Goal: Information Seeking & Learning: Check status

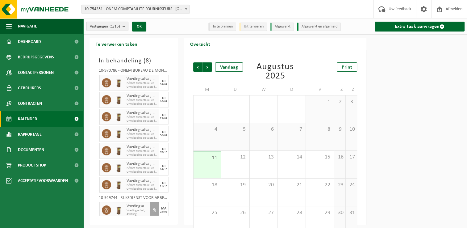
click at [126, 30] on b "submit" at bounding box center [126, 26] width 6 height 9
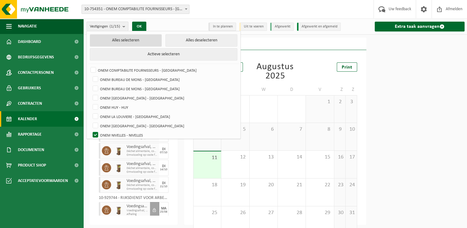
click at [114, 37] on button "Alles selecteren" at bounding box center [126, 40] width 72 height 12
checkbox input "true"
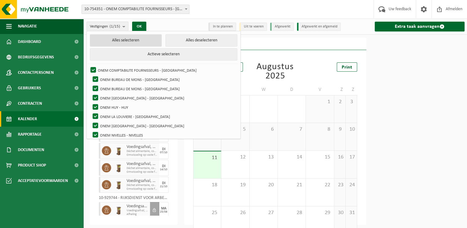
checkbox input "true"
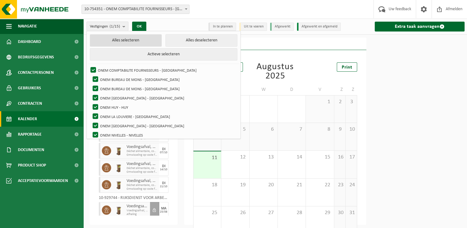
checkbox input "true"
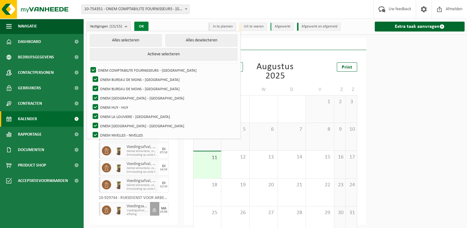
click at [148, 23] on button "OK" at bounding box center [141, 27] width 14 height 10
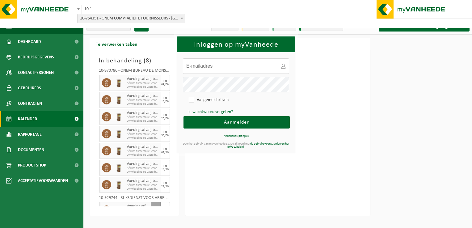
type input "[EMAIL_ADDRESS][DOMAIN_NAME]"
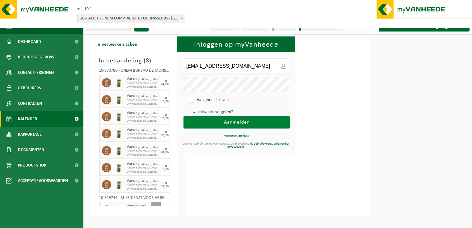
click at [216, 126] on button "Aanmelden" at bounding box center [236, 122] width 106 height 12
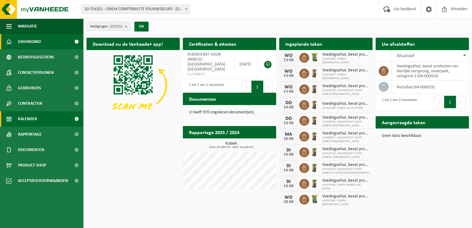
click at [38, 119] on link "Kalender" at bounding box center [41, 118] width 83 height 15
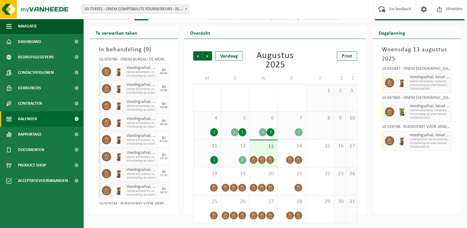
scroll to position [12, 0]
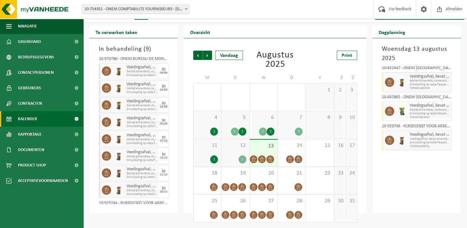
click at [261, 119] on span "6" at bounding box center [264, 117] width 22 height 7
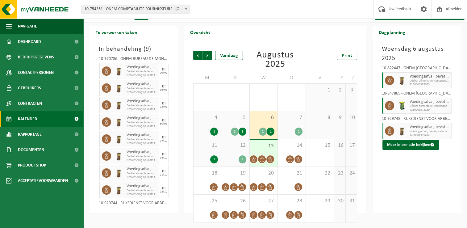
click at [290, 121] on div "7 1" at bounding box center [292, 124] width 28 height 27
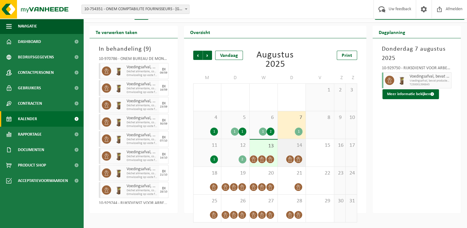
click at [290, 149] on div "14" at bounding box center [292, 152] width 28 height 27
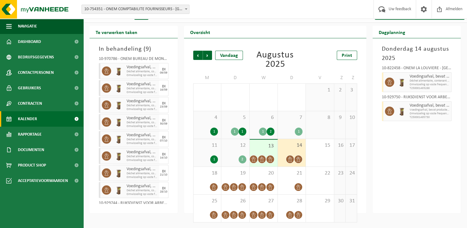
scroll to position [0, 0]
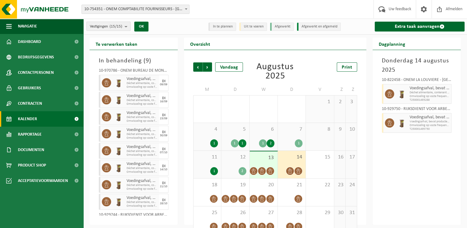
click at [121, 25] on count "(15/15)" at bounding box center [116, 26] width 13 height 4
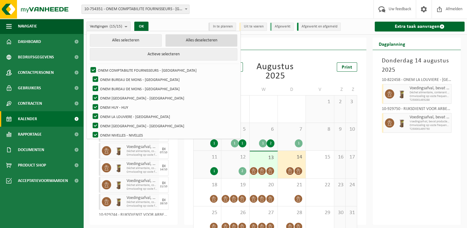
click at [180, 44] on button "Alles deselecteren" at bounding box center [201, 40] width 72 height 12
checkbox input "false"
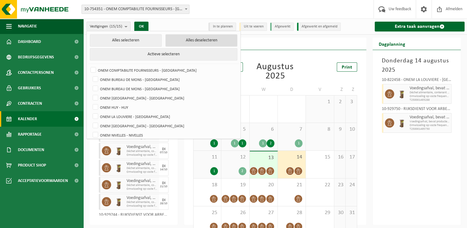
checkbox input "false"
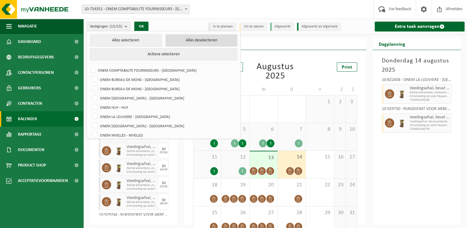
checkbox input "false"
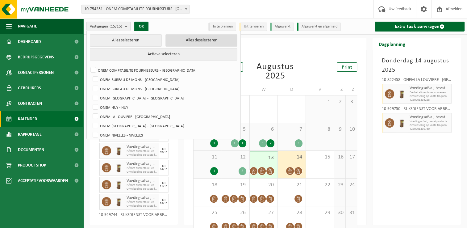
checkbox input "false"
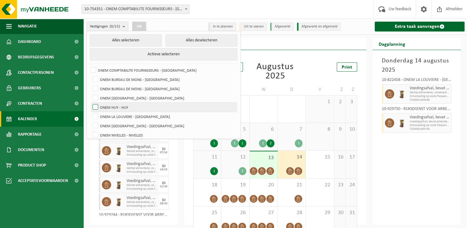
click at [113, 105] on label "ONEM HUY - HUY" at bounding box center [163, 107] width 145 height 9
click at [90, 103] on input "ONEM HUY - HUY" at bounding box center [90, 102] width 0 height 0
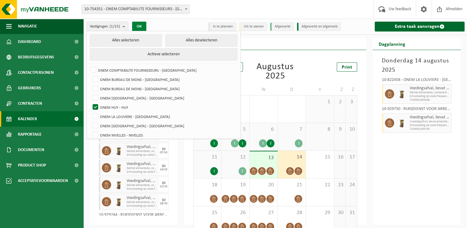
click at [139, 23] on button "OK" at bounding box center [139, 27] width 14 height 10
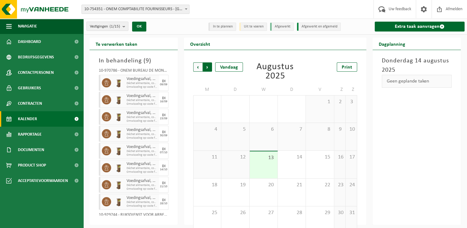
click at [200, 67] on span "Vorige" at bounding box center [197, 66] width 9 height 9
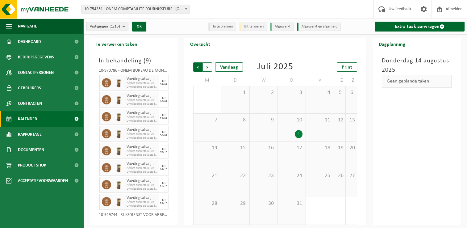
click at [210, 67] on span "Volgende" at bounding box center [207, 66] width 9 height 9
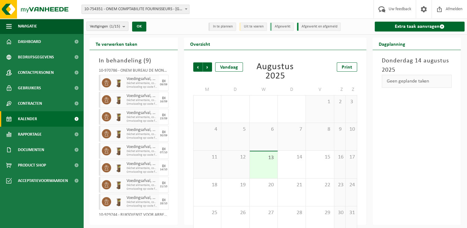
click at [106, 28] on span "Vestigingen (1/15)" at bounding box center [105, 26] width 30 height 9
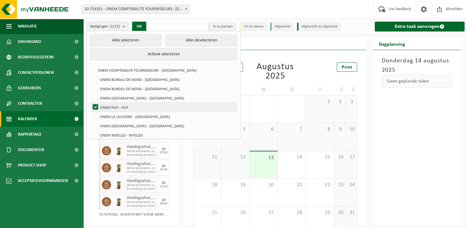
click at [119, 107] on label "ONEM HUY - HUY" at bounding box center [163, 107] width 145 height 9
click at [90, 103] on input "ONEM HUY - HUY" at bounding box center [90, 102] width 0 height 0
checkbox input "false"
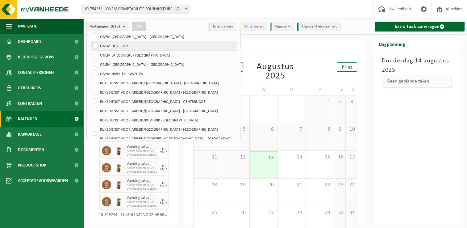
scroll to position [68, 0]
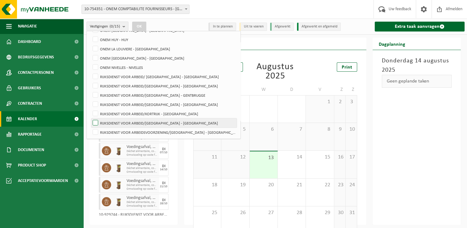
click at [136, 122] on label "RIJKSDIENST VOOR ARBEID/[GEOGRAPHIC_DATA] - [GEOGRAPHIC_DATA]" at bounding box center [163, 122] width 145 height 9
click at [90, 118] on input "RIJKSDIENST VOOR ARBEID/[GEOGRAPHIC_DATA] - [GEOGRAPHIC_DATA]" at bounding box center [90, 118] width 0 height 0
checkbox input "true"
click at [141, 25] on button "OK" at bounding box center [139, 27] width 14 height 10
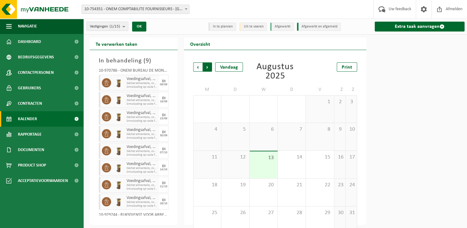
click at [199, 71] on span "Vorige" at bounding box center [197, 66] width 9 height 9
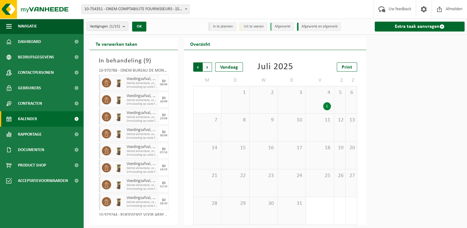
click at [208, 65] on span "Volgende" at bounding box center [207, 66] width 9 height 9
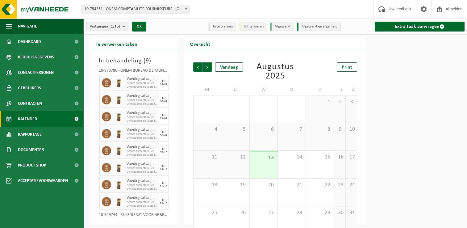
click at [208, 65] on span "Volgende" at bounding box center [207, 66] width 9 height 9
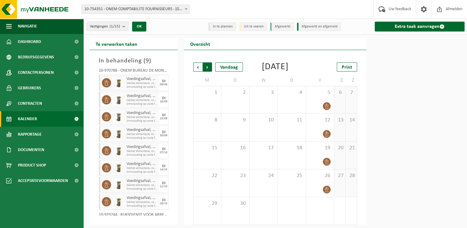
click at [196, 69] on span "Vorige" at bounding box center [197, 66] width 9 height 9
